Goal: Task Accomplishment & Management: Manage account settings

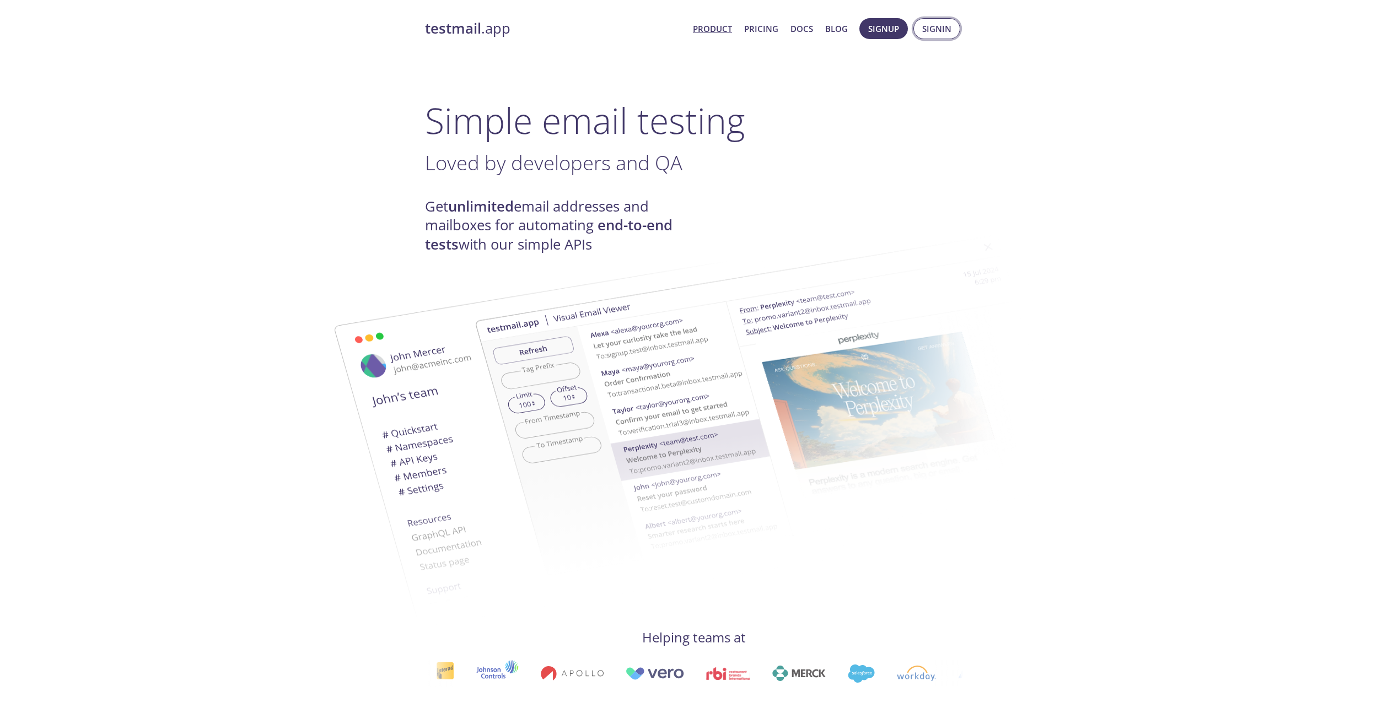
click at [948, 31] on span "Signin" at bounding box center [936, 28] width 29 height 14
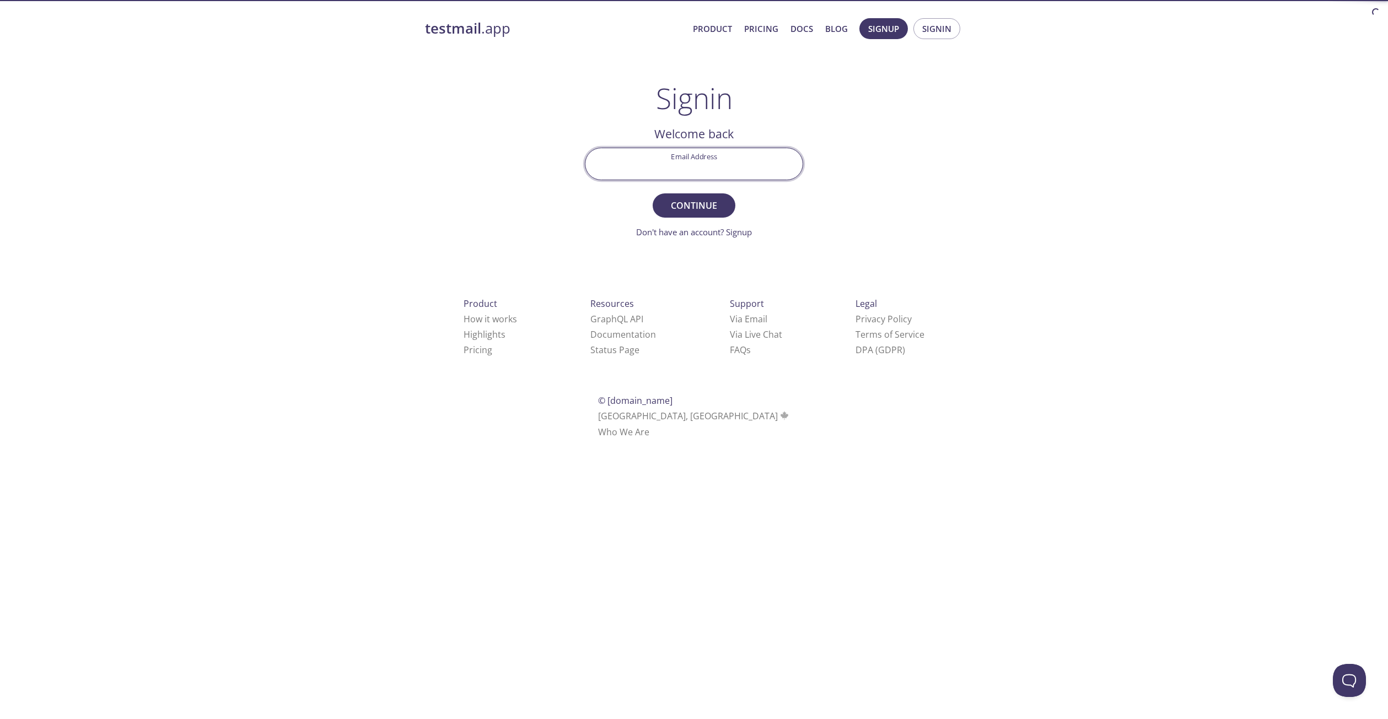
click at [676, 170] on input "Email Address" at bounding box center [693, 163] width 217 height 31
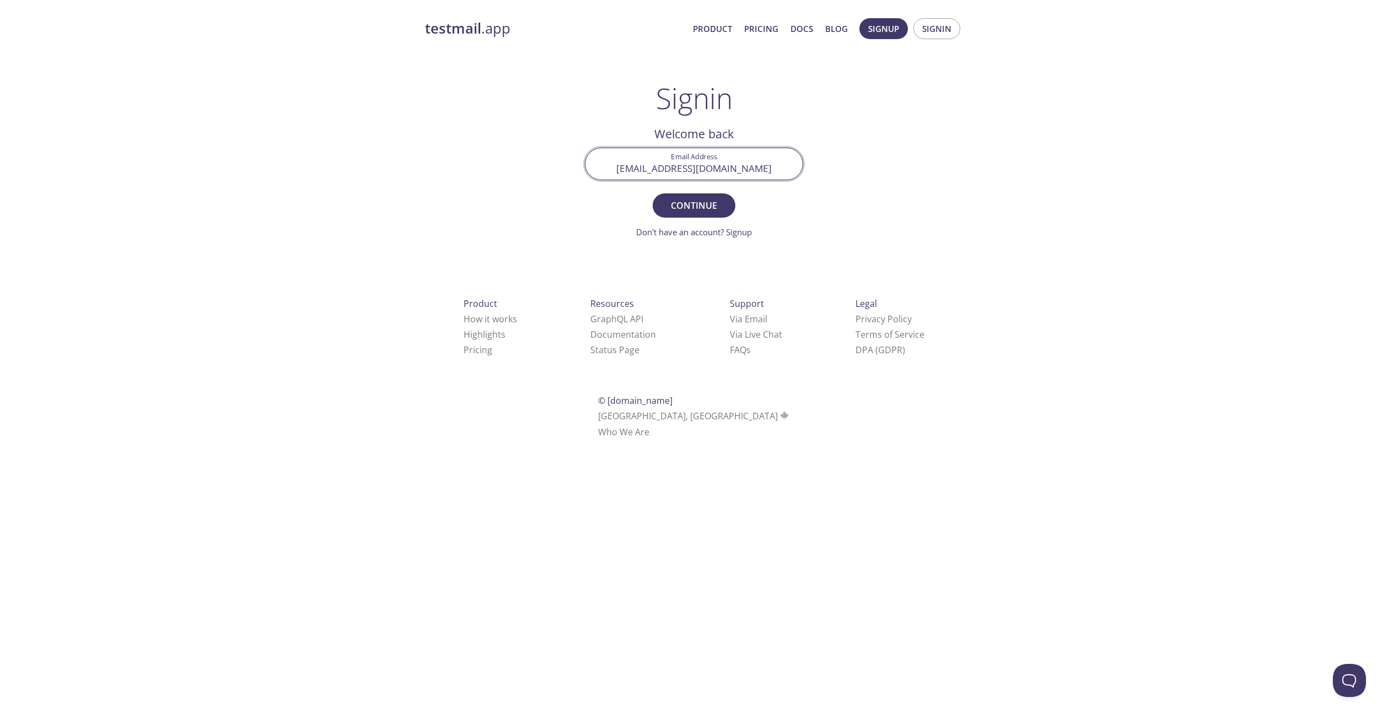
type input "[EMAIL_ADDRESS][DOMAIN_NAME]"
click at [653, 193] on button "Continue" at bounding box center [694, 205] width 83 height 24
click at [625, 158] on input "Signin Security Code" at bounding box center [693, 163] width 217 height 31
paste input "CV3MPLG"
type input "CV3MPLG"
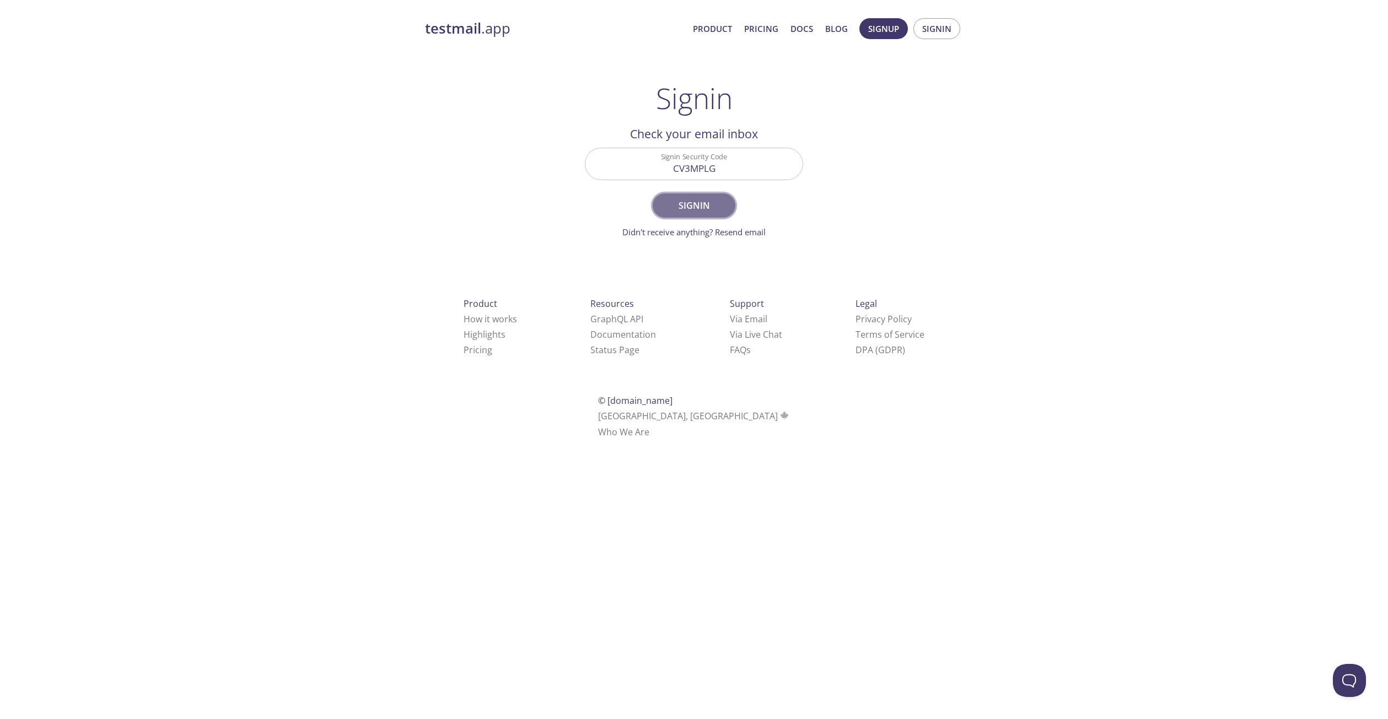
click at [714, 208] on span "Signin" at bounding box center [694, 205] width 58 height 15
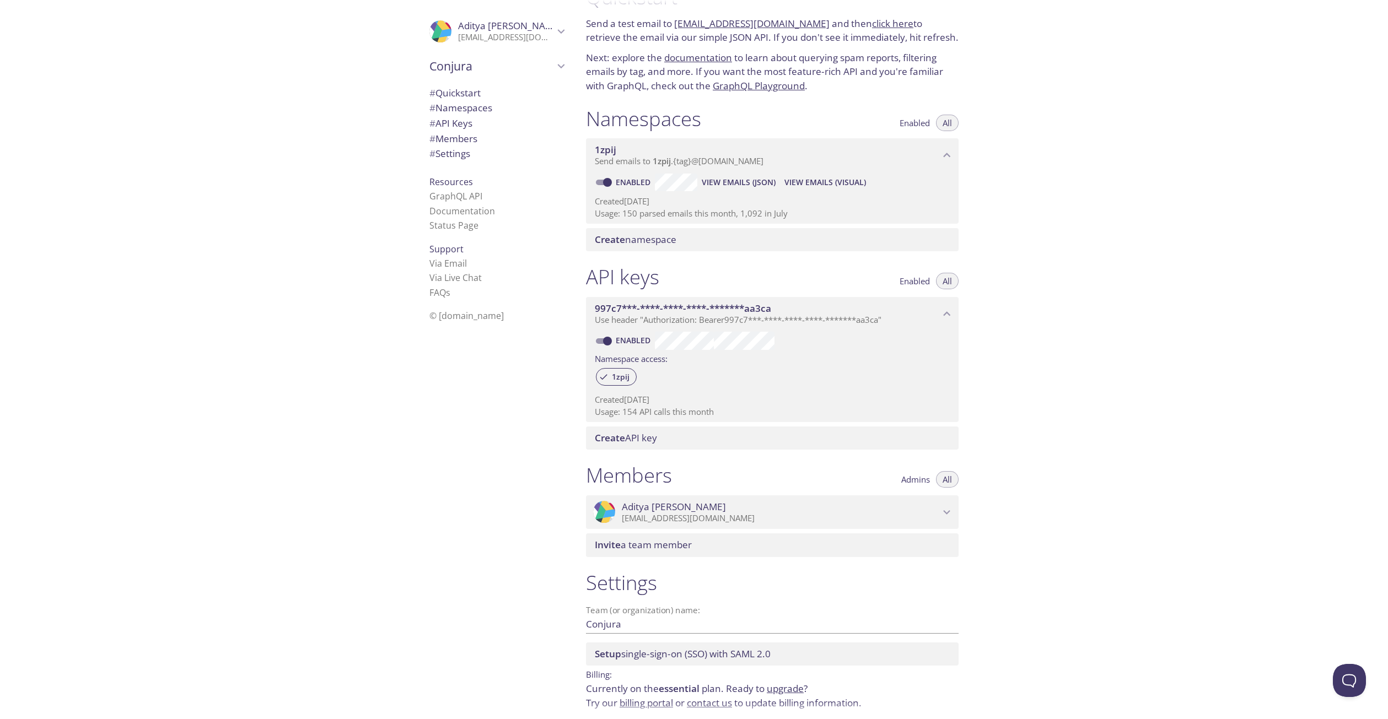
scroll to position [79, 0]
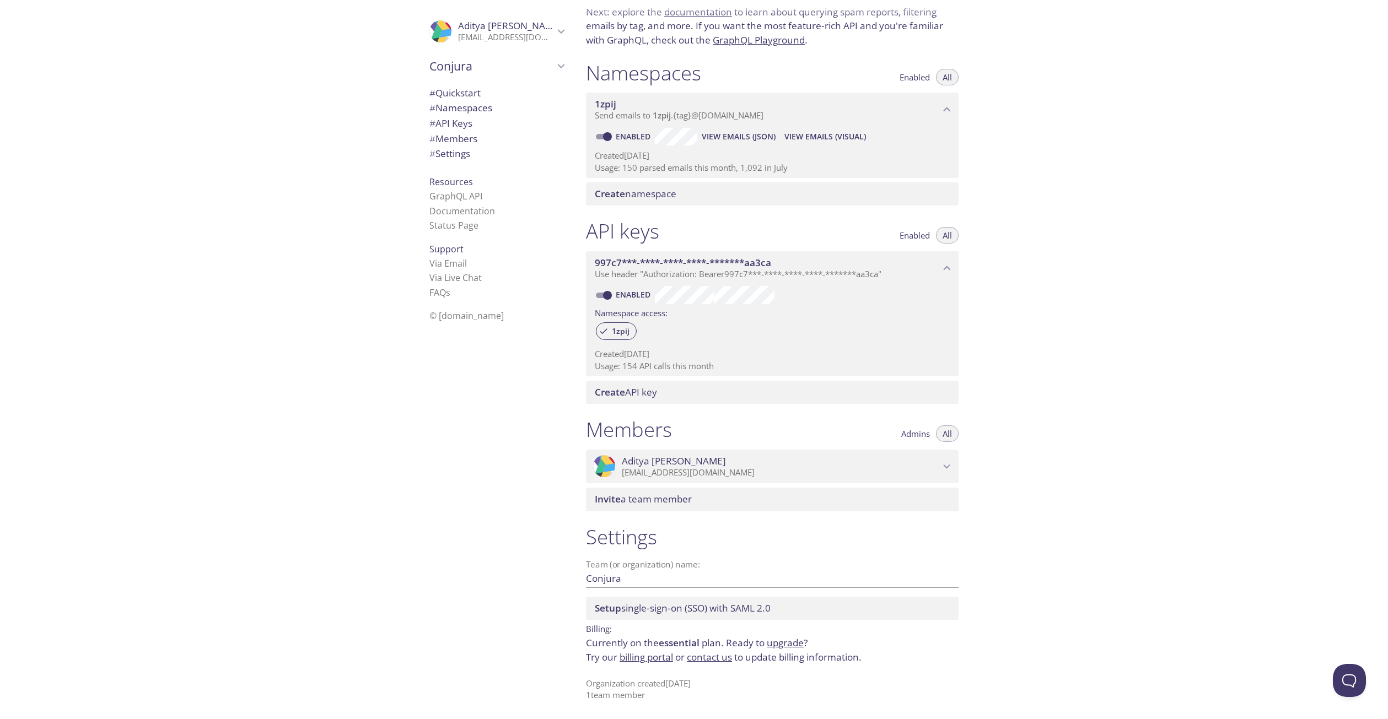
click at [648, 654] on link "billing portal" at bounding box center [646, 657] width 53 height 13
